Goal: Transaction & Acquisition: Purchase product/service

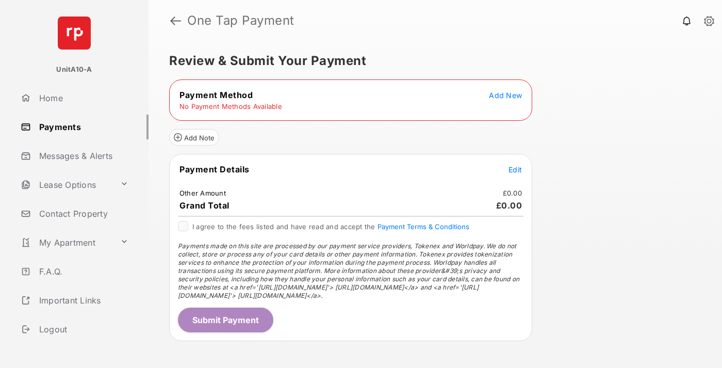
click at [505, 95] on span "Add New" at bounding box center [505, 95] width 33 height 9
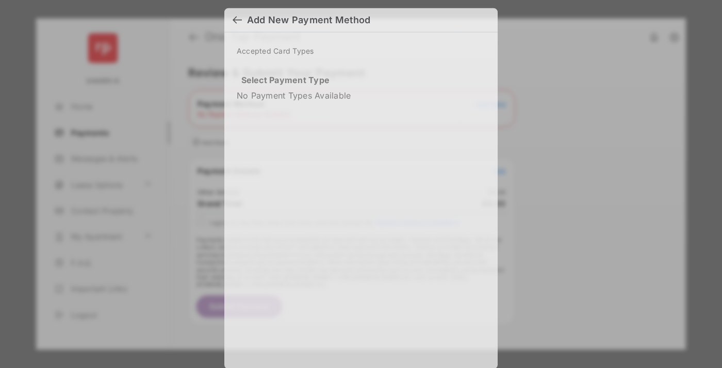
scroll to position [7, 0]
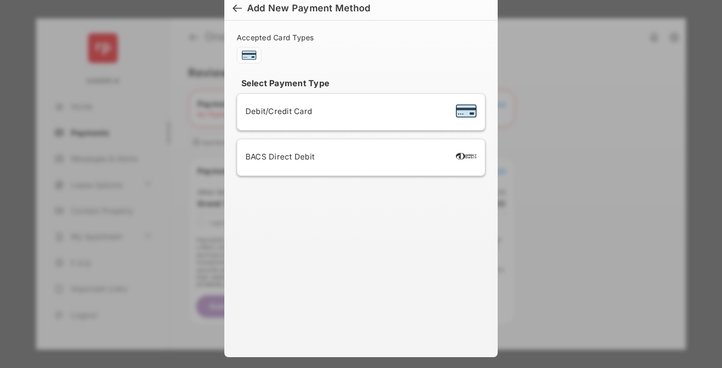
click at [276, 111] on span "Debit/Credit Card" at bounding box center [278, 111] width 67 height 10
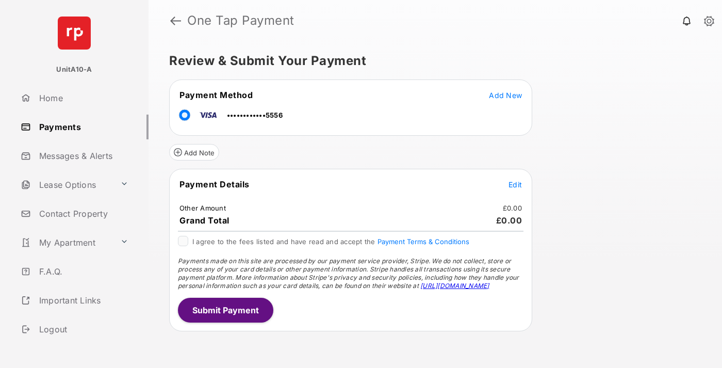
click at [515, 184] on span "Edit" at bounding box center [514, 184] width 13 height 9
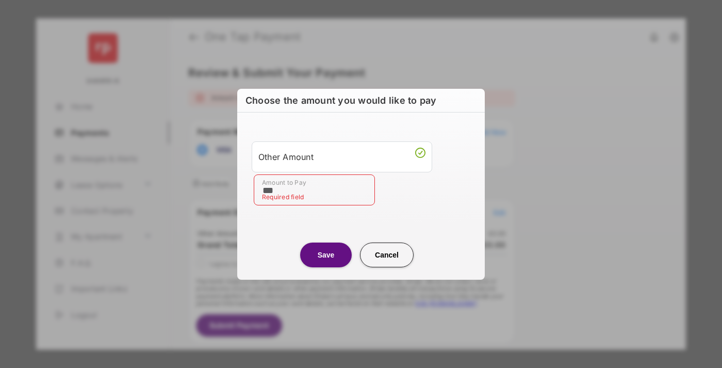
type input "***"
click at [326, 254] on button "Save" at bounding box center [326, 254] width 52 height 25
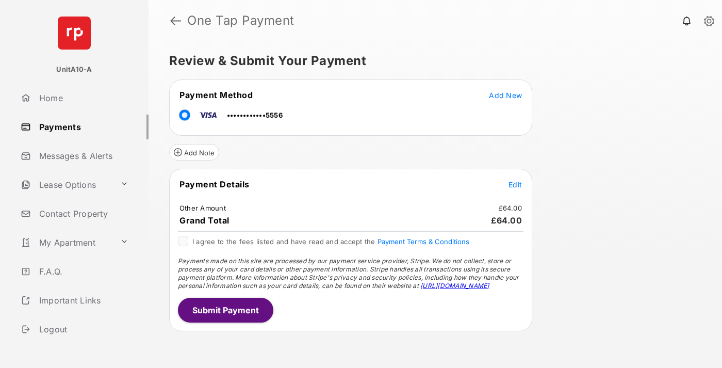
click at [225, 309] on button "Submit Payment" at bounding box center [225, 310] width 95 height 25
